Goal: Information Seeking & Learning: Find specific fact

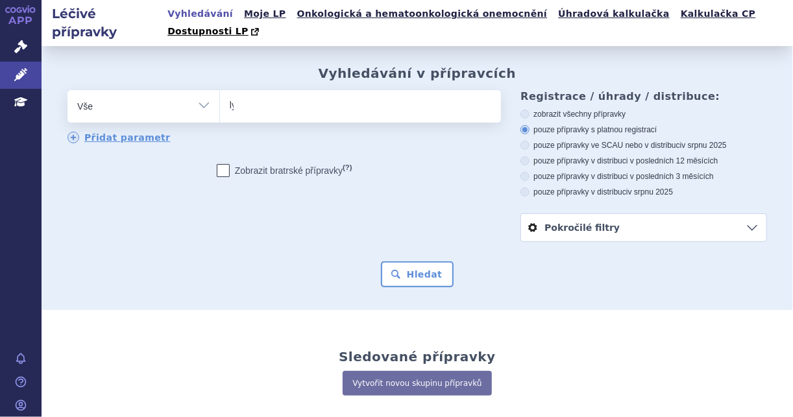
type input "lyn"
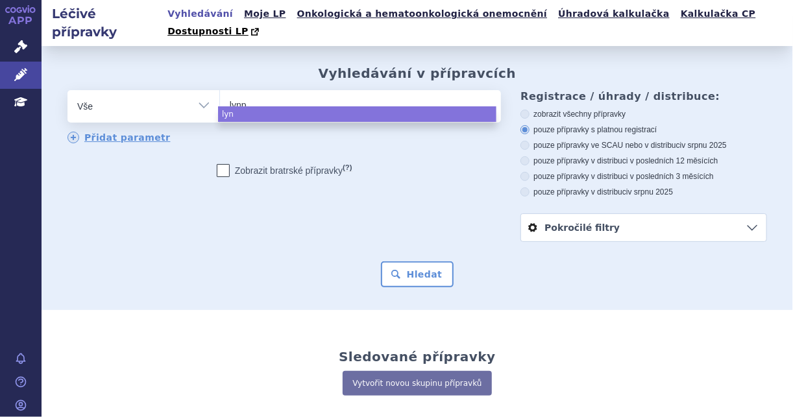
type input "lynpa"
type input "lynpar"
type input "[MEDICAL_DATA]"
select select "[MEDICAL_DATA]"
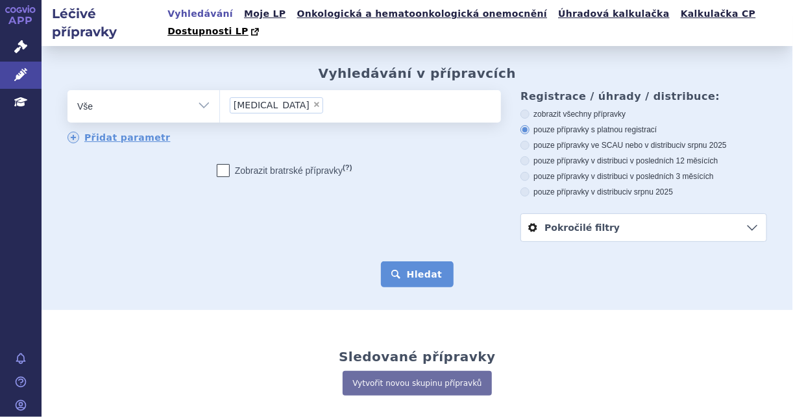
click at [396, 261] on button "Hledat" at bounding box center [417, 274] width 73 height 26
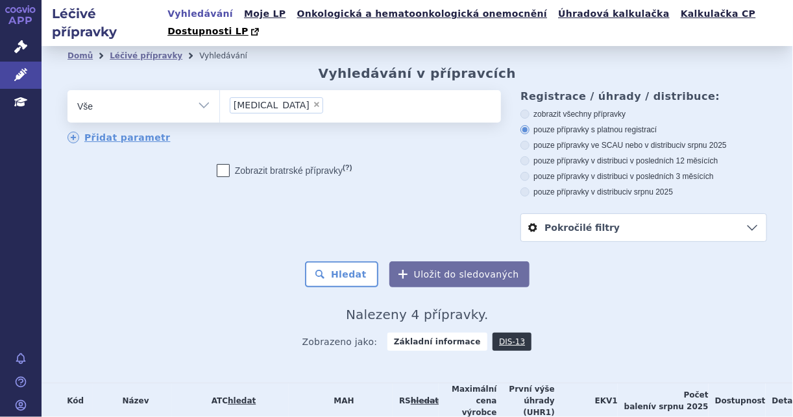
scroll to position [130, 0]
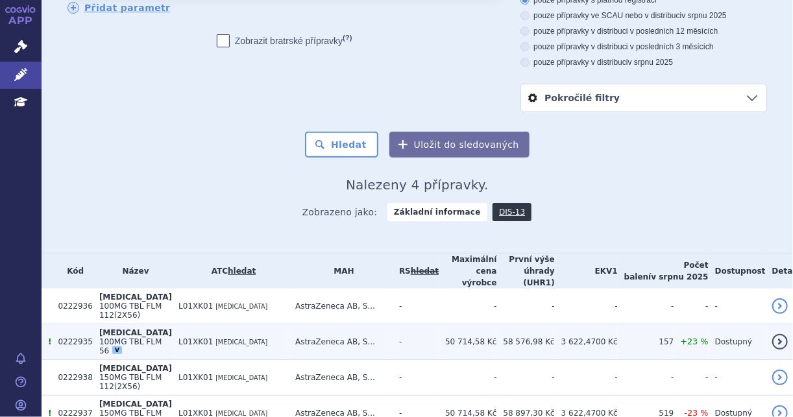
click at [389, 324] on td "AstraZeneca AB, S..." at bounding box center [341, 342] width 104 height 36
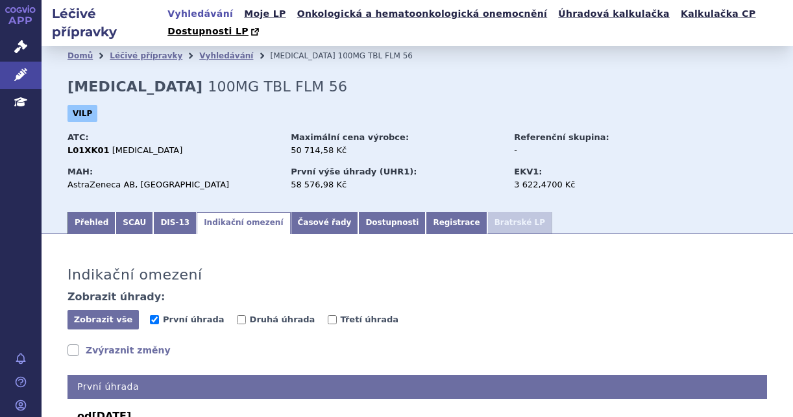
click at [236, 212] on link "Indikační omezení" at bounding box center [243, 223] width 93 height 22
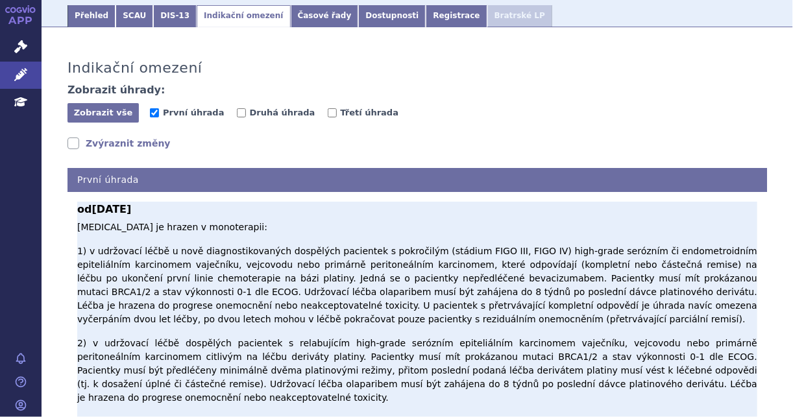
scroll to position [208, 0]
